Goal: Information Seeking & Learning: Learn about a topic

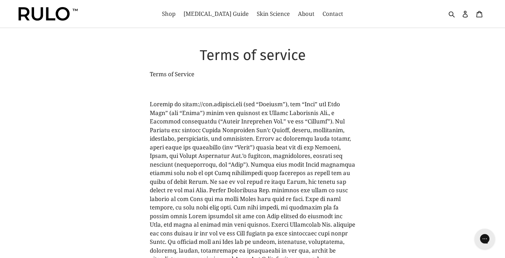
click at [71, 17] on img at bounding box center [48, 14] width 59 height 14
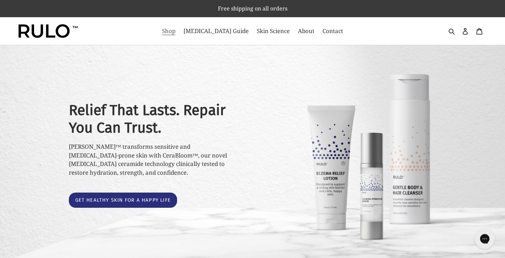
click at [179, 36] on link "Shop" at bounding box center [169, 31] width 20 height 11
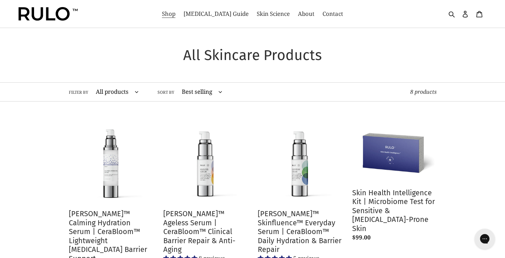
click at [114, 95] on select "All products Anti-Aging atopic dermatitis cream ceramide barrier repair Ceramid…" at bounding box center [116, 92] width 52 height 19
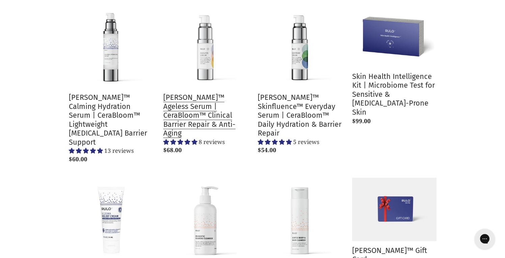
scroll to position [123, 0]
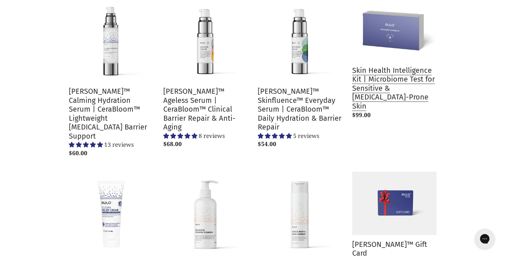
click at [390, 88] on link "Skin Health Intelligence Kit | Microbiome Test for Sensitive & Eczema-Prone Skin" at bounding box center [394, 60] width 84 height 125
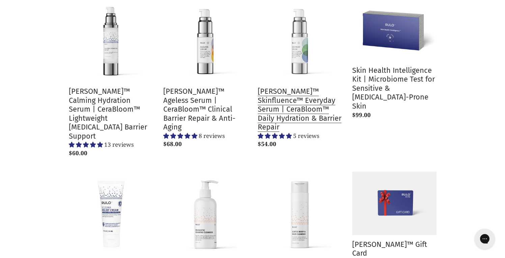
click at [280, 93] on link "RULO™ Skinfluence™ Everyday Serum | CeraBloom™ Daily Hydration & Barrier Repair" at bounding box center [300, 75] width 84 height 154
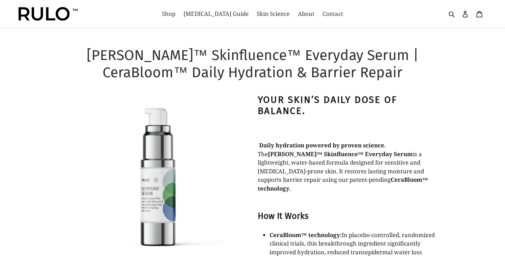
select select "most-helpful"
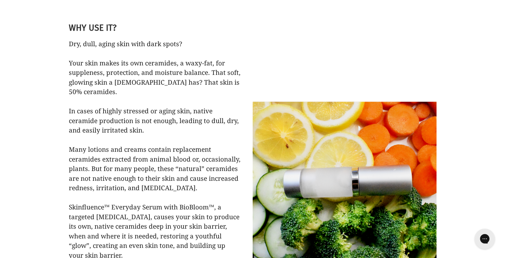
scroll to position [717, 0]
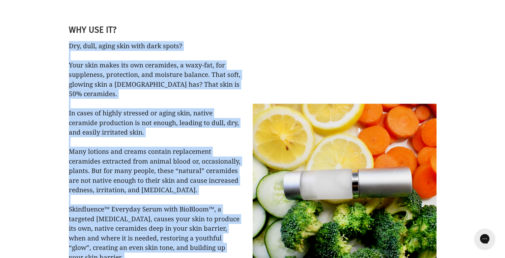
drag, startPoint x: 70, startPoint y: 37, endPoint x: 235, endPoint y: 247, distance: 267.1
click at [235, 247] on p "Dry, dull, aging skin with dark spots? Your skin makes its own ceramides, a wax…" at bounding box center [155, 200] width 172 height 318
copy span "Dry, dull, aging skin with dark spots? Your skin makes its own ceramides, a wax…"
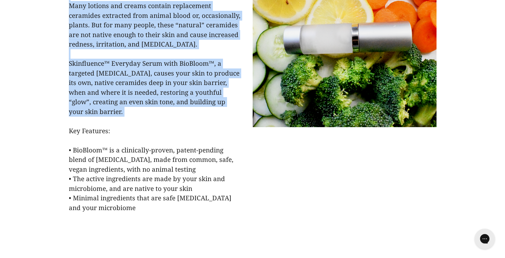
scroll to position [884, 0]
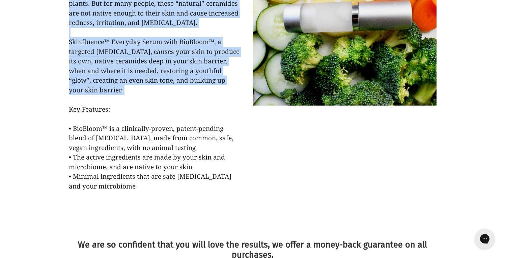
drag, startPoint x: 70, startPoint y: 92, endPoint x: 151, endPoint y: 170, distance: 113.2
click at [151, 170] on p "Dry, dull, aging skin with dark spots? Your skin makes its own ceramides, a wax…" at bounding box center [155, 33] width 172 height 318
copy span "Key Features: • BioBloom™ is a clinically-proven, patent-pending blend of prebi…"
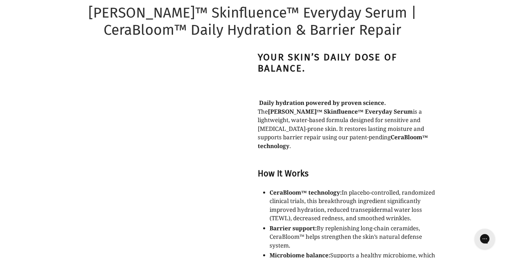
scroll to position [0, 0]
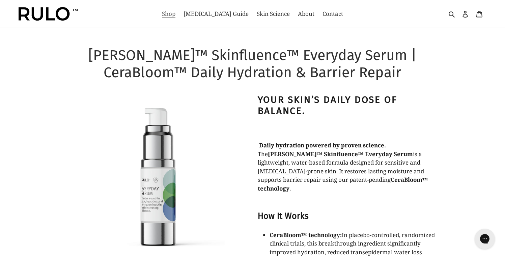
click at [176, 17] on span "Shop" at bounding box center [169, 14] width 14 height 8
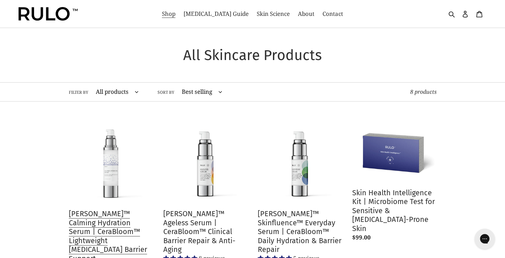
click at [108, 218] on link "RULO™ Calming Hydration Serum | CeraBloom™ Lightweight Prebiotic Barrier Support" at bounding box center [111, 201] width 84 height 162
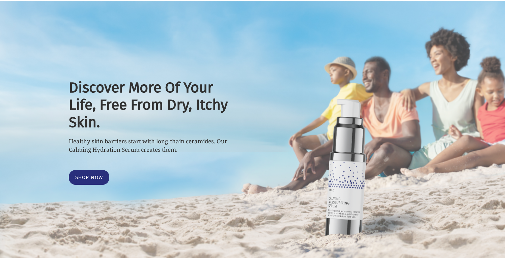
select select "most-helpful"
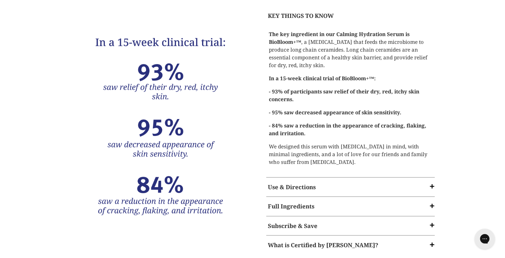
scroll to position [1095, 0]
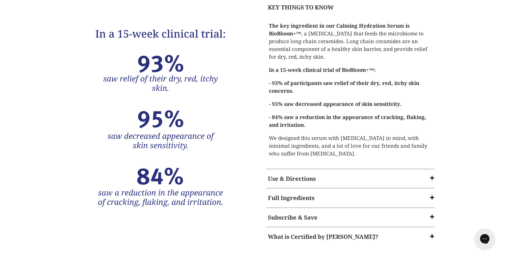
click at [432, 194] on span at bounding box center [432, 197] width 7 height 7
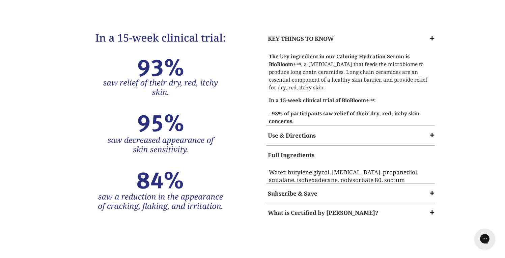
scroll to position [1056, 0]
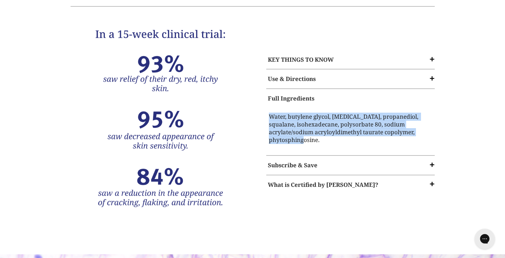
copy p "Water, butylene glycol, [MEDICAL_DATA], propanediol, squalane, isohexadecane, p…"
drag, startPoint x: 420, startPoint y: 94, endPoint x: 266, endPoint y: 79, distance: 155.3
click at [266, 108] on div "Water, butylene glycol, [MEDICAL_DATA], propanediol, squalane, isohexadecane, p…" at bounding box center [351, 130] width 172 height 44
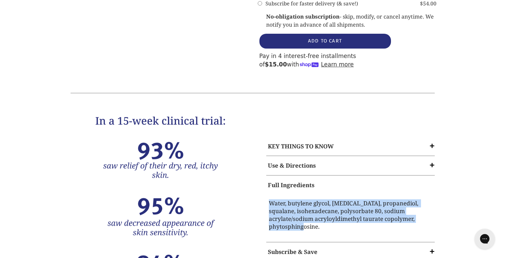
scroll to position [983, 0]
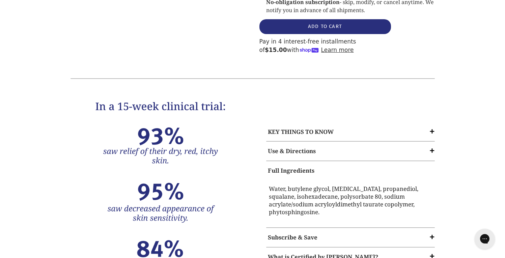
click at [431, 128] on span at bounding box center [432, 131] width 7 height 7
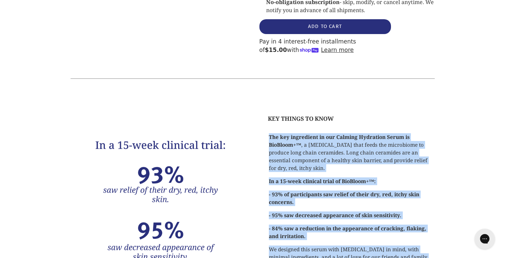
copy div "The key ingredient in our Calming Hydration Serum is BioBloom+™ , a [MEDICAL_DA…"
drag, startPoint x: 320, startPoint y: 221, endPoint x: 261, endPoint y: 95, distance: 139.4
click at [261, 99] on div "KEY THINGS TO KNOW The key ingredient in our Calming Hydration Serum is BioBloo…" at bounding box center [345, 233] width 184 height 269
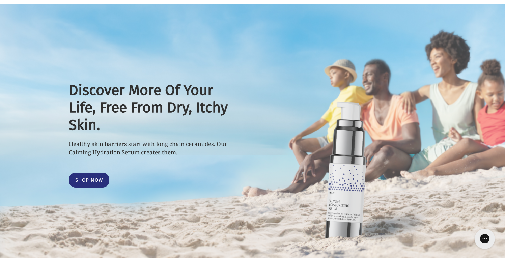
scroll to position [0, 0]
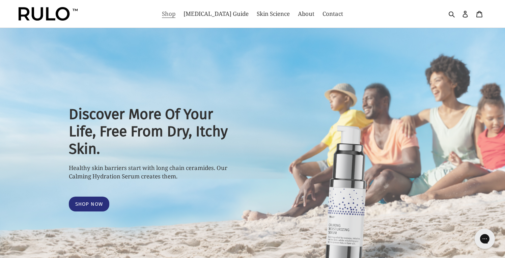
click at [176, 16] on span "Shop" at bounding box center [169, 14] width 14 height 8
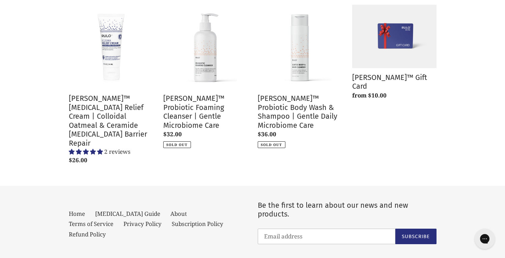
scroll to position [294, 0]
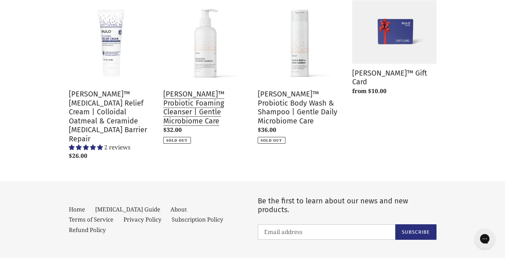
click at [215, 87] on link "[PERSON_NAME]™ Probiotic Foaming Cleanser | Gentle Microbiome Care" at bounding box center [205, 71] width 84 height 143
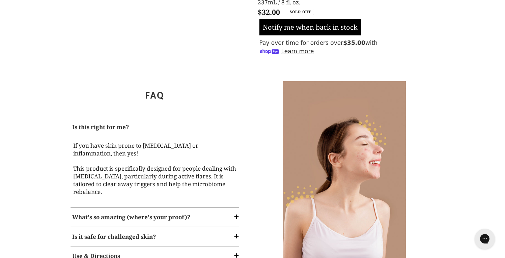
scroll to position [458, 0]
click at [234, 213] on span at bounding box center [236, 216] width 7 height 7
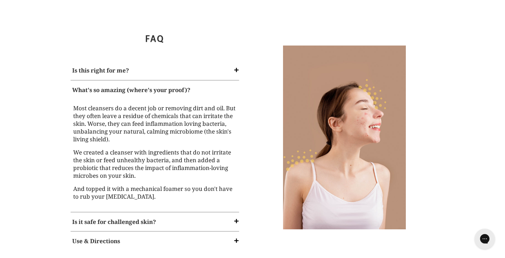
scroll to position [515, 0]
click at [235, 237] on span at bounding box center [236, 240] width 7 height 7
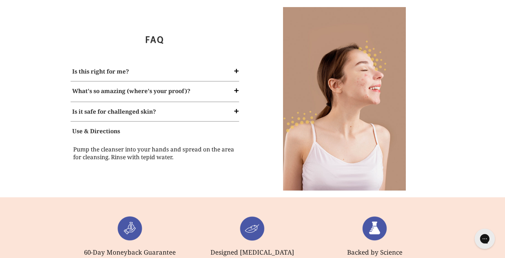
scroll to position [531, 0]
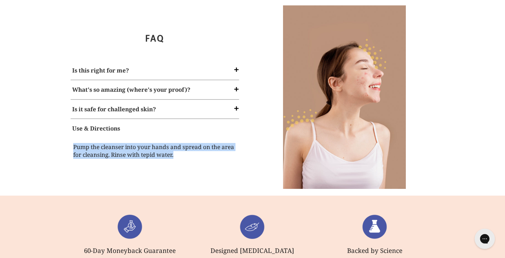
drag, startPoint x: 175, startPoint y: 124, endPoint x: 71, endPoint y: 113, distance: 104.5
click at [71, 138] on div "Pump the cleanser into your hands and spread on the area for cleansing. Rinse w…" at bounding box center [155, 152] width 172 height 29
copy p "Pump the cleanser into your hands and spread on the area for cleansing. Rinse w…"
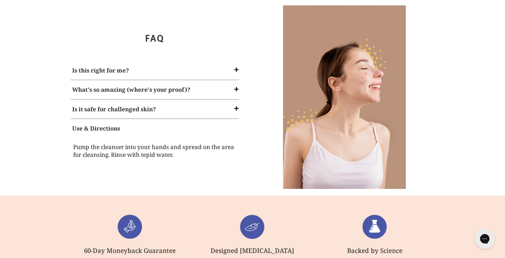
click at [236, 86] on span at bounding box center [236, 89] width 7 height 7
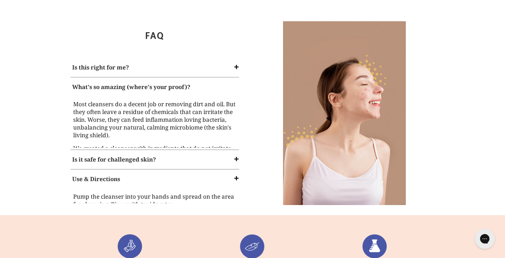
scroll to position [515, 0]
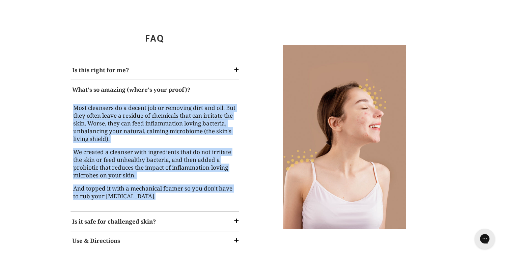
copy div "Most cleansers do a decent job or removing dirt and oil. But they often leave a…"
drag, startPoint x: 147, startPoint y: 161, endPoint x: 70, endPoint y: 74, distance: 116.3
click at [70, 99] on div "Most cleansers do a decent job or removing dirt and oil. But they often leave a…" at bounding box center [155, 153] width 172 height 109
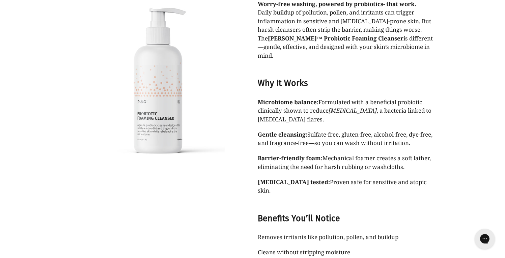
scroll to position [0, 0]
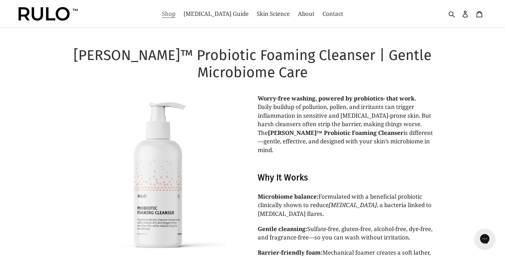
click at [176, 12] on span "Shop" at bounding box center [169, 14] width 14 height 8
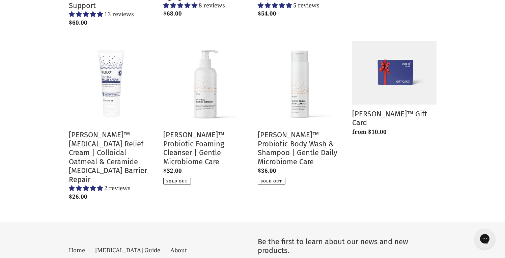
scroll to position [257, 0]
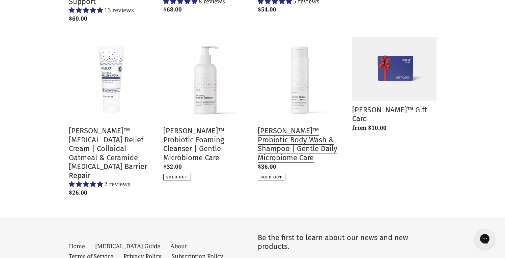
click at [303, 79] on link "[PERSON_NAME]™ Probiotic Body Wash & Shampoo | Gentle Daily Microbiome Care" at bounding box center [300, 108] width 84 height 143
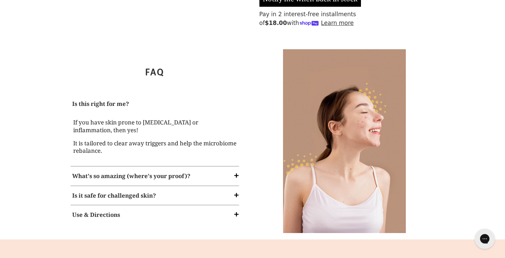
scroll to position [569, 0]
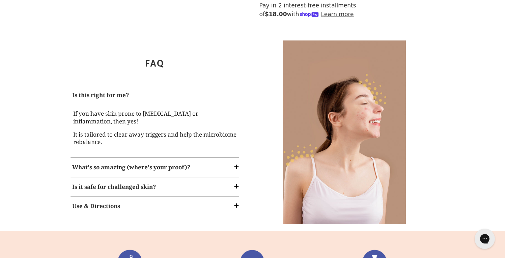
click at [237, 203] on span at bounding box center [236, 206] width 7 height 7
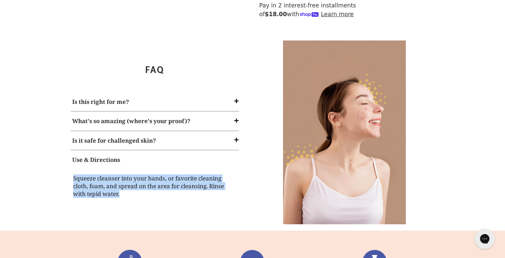
drag, startPoint x: 124, startPoint y: 185, endPoint x: 67, endPoint y: 170, distance: 58.7
click at [67, 170] on div "FAQ Is this right for me? If you have skin prone to [MEDICAL_DATA] or inflammat…" at bounding box center [252, 136] width 405 height 190
copy p "Squeeze cleanser into your hands, or favorite cleaning cloth, foam, and spread …"
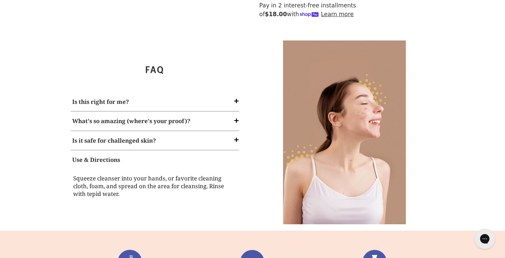
click at [231, 113] on div "What's so amazing (where's your proof)?" at bounding box center [155, 121] width 172 height 16
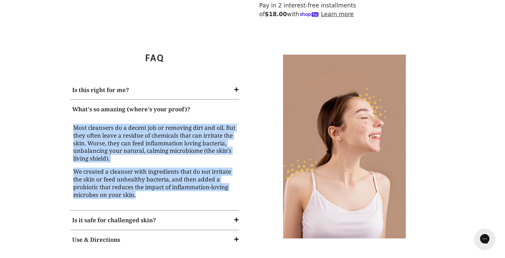
drag, startPoint x: 150, startPoint y: 191, endPoint x: 69, endPoint y: 121, distance: 108.0
click at [69, 120] on div "Most cleansers do a decent job or removing dirt and oil. But they often leave a…" at bounding box center [155, 163] width 172 height 88
copy div "Most cleansers do a decent job or removing dirt and oil. But they often leave a…"
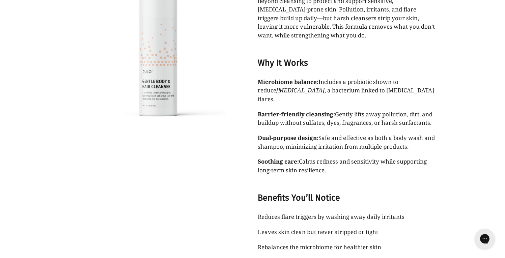
scroll to position [0, 0]
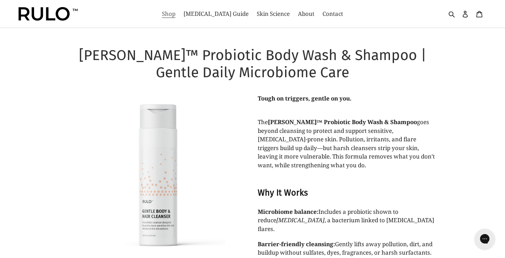
click at [176, 14] on span "Shop" at bounding box center [169, 14] width 14 height 8
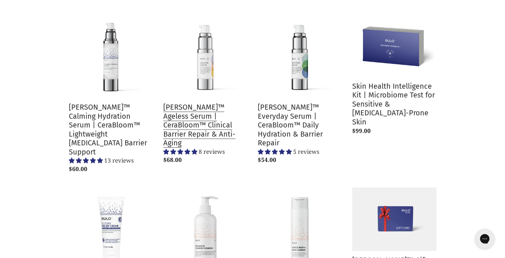
scroll to position [116, 0]
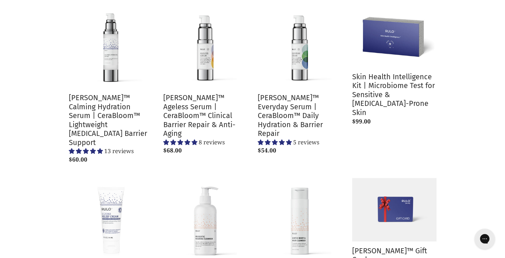
click at [104, 190] on link "[PERSON_NAME]™ [MEDICAL_DATA] Relief Cream | Colloidal Oatmeal & Ceramide [MEDI…" at bounding box center [111, 259] width 84 height 162
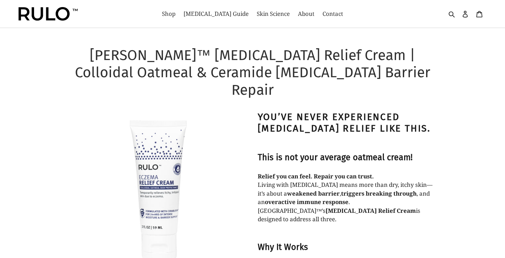
select select "most-helpful"
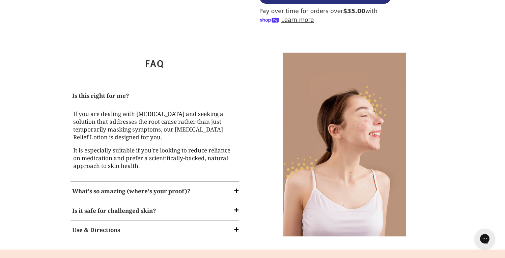
scroll to position [897, 0]
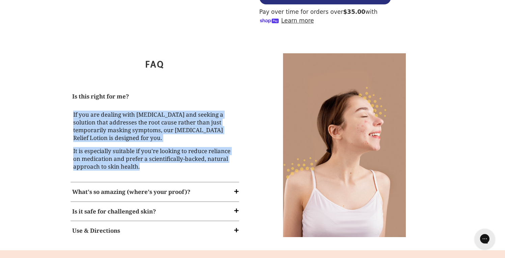
copy div "If you are dealing with eczema and seeking a solution that addresses the root c…"
drag, startPoint x: 148, startPoint y: 122, endPoint x: 61, endPoint y: 70, distance: 100.9
click at [61, 69] on div "FAQ Is this right for me? If you are dealing with eczema and seeking a solution…" at bounding box center [252, 148] width 405 height 203
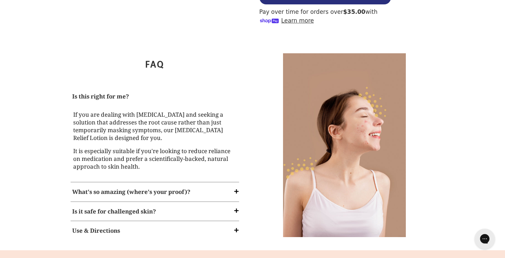
click at [184, 184] on div "What's so amazing (where's your proof)?" at bounding box center [155, 192] width 172 height 16
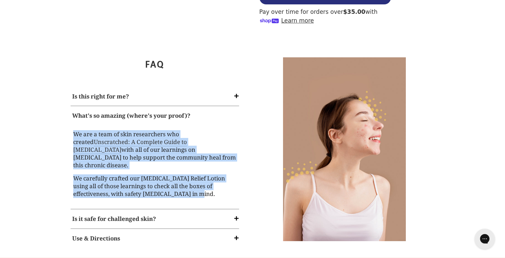
copy div "We are a team of skin researchers who created Unscratched: A Complete Guide to …"
drag, startPoint x: 171, startPoint y: 143, endPoint x: 73, endPoint y: 90, distance: 111.9
click at [73, 130] on div "We are a team of skin researchers who created Unscratched: A Complete Guide to …" at bounding box center [154, 165] width 165 height 70
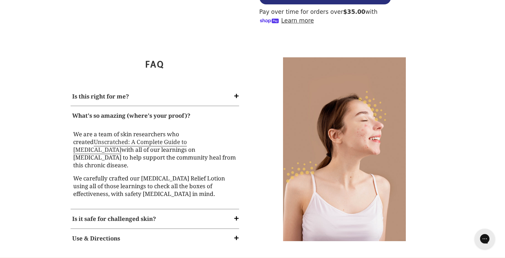
click at [166, 211] on div "Is it safe for challenged skin?" at bounding box center [155, 219] width 172 height 16
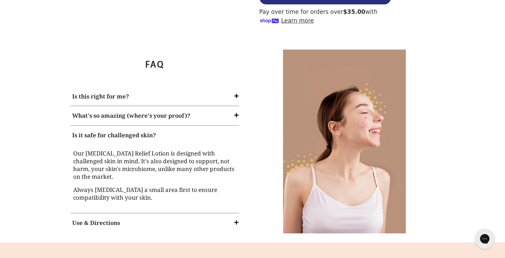
click at [122, 215] on div "Use & Directions" at bounding box center [155, 223] width 172 height 16
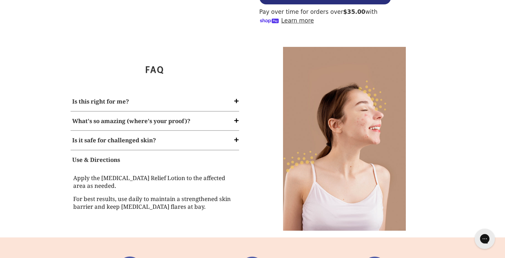
click at [128, 136] on strong "Is it safe for challenged skin?" at bounding box center [114, 140] width 84 height 8
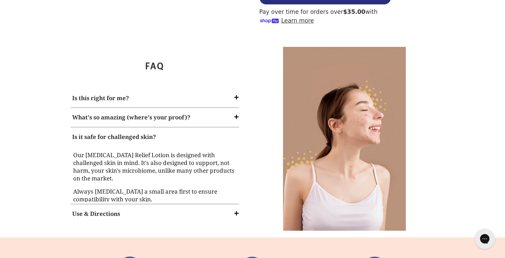
click at [131, 82] on div "FAQ Is this right for me? If you are dealing with eczema and seeking a solution…" at bounding box center [161, 142] width 184 height 187
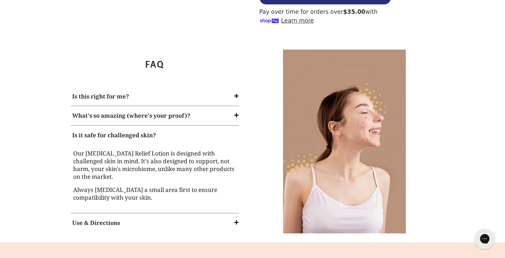
scroll to position [890, 0]
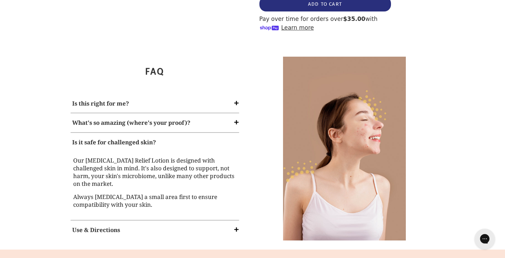
click at [233, 226] on span at bounding box center [236, 229] width 7 height 7
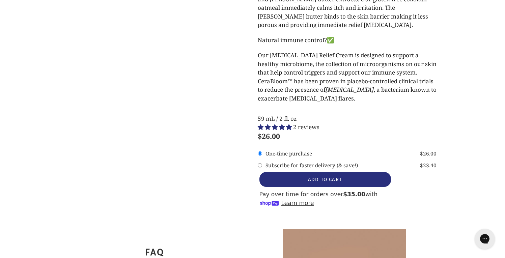
scroll to position [703, 0]
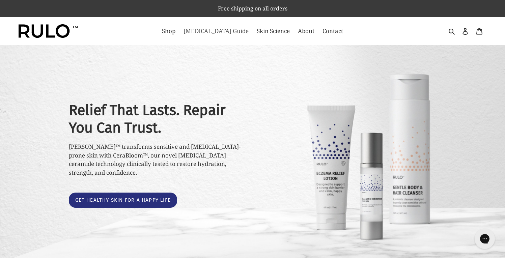
click at [224, 28] on span "[MEDICAL_DATA] Guide" at bounding box center [216, 31] width 65 height 8
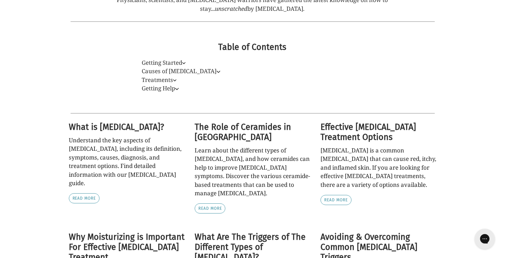
scroll to position [201, 0]
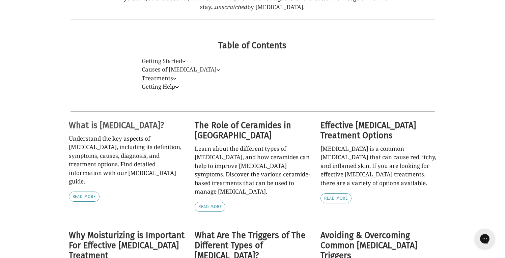
click at [106, 127] on h2 "What is [MEDICAL_DATA]?" at bounding box center [127, 126] width 116 height 10
